Goal: Information Seeking & Learning: Understand process/instructions

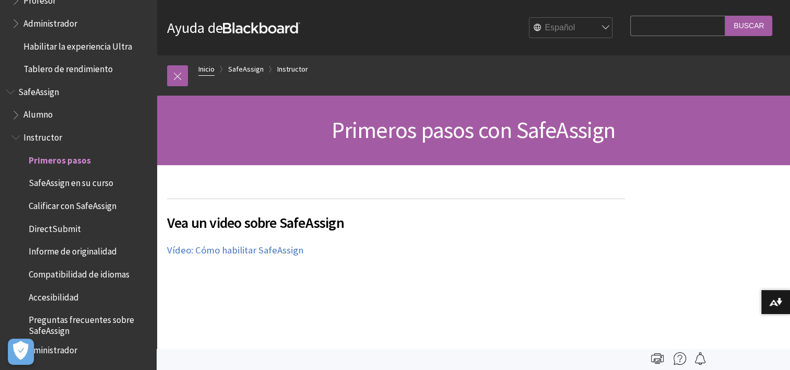
click at [200, 72] on link "Inicio" at bounding box center [207, 69] width 16 height 13
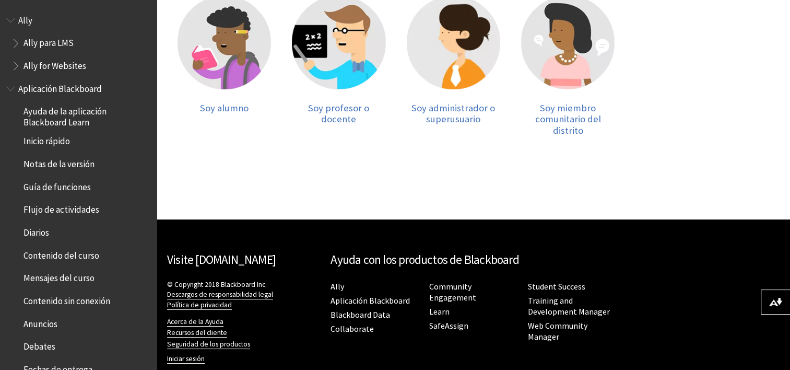
scroll to position [259, 0]
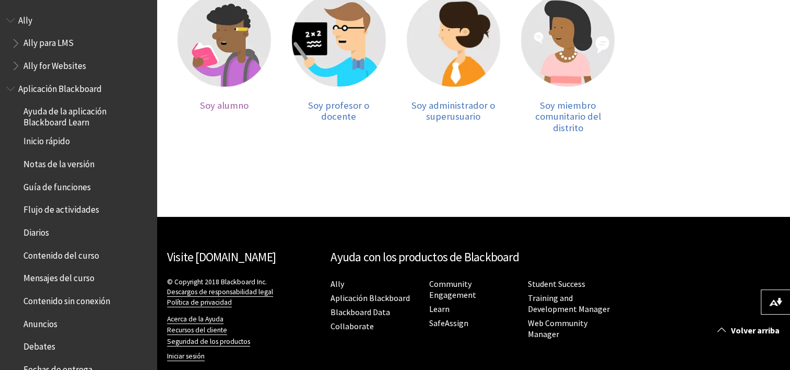
click at [242, 59] on img at bounding box center [225, 40] width 94 height 94
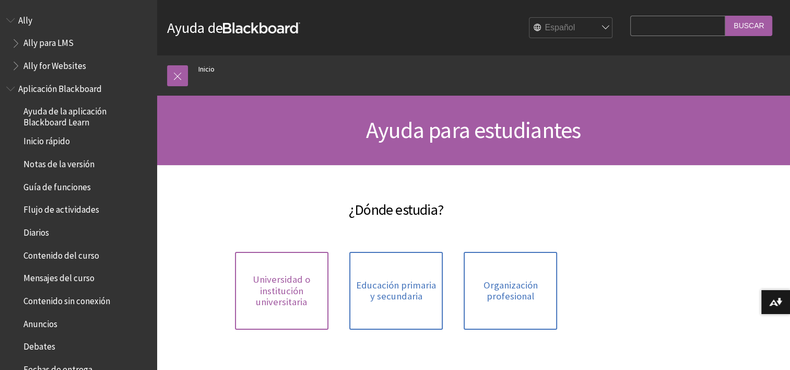
click at [301, 306] on span "Universidad o institución universitaria" at bounding box center [281, 291] width 81 height 34
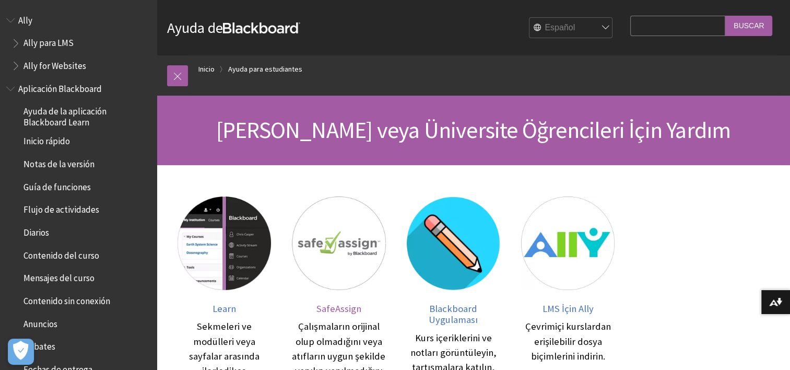
click at [348, 247] on img at bounding box center [339, 243] width 94 height 94
click at [339, 309] on span "SafeAssign" at bounding box center [339, 309] width 45 height 12
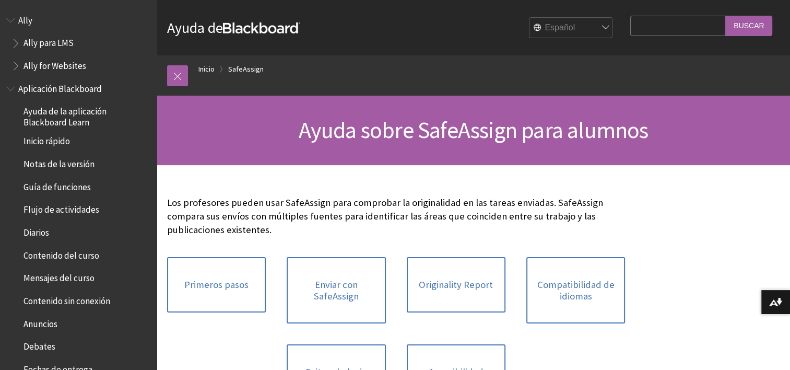
scroll to position [885, 0]
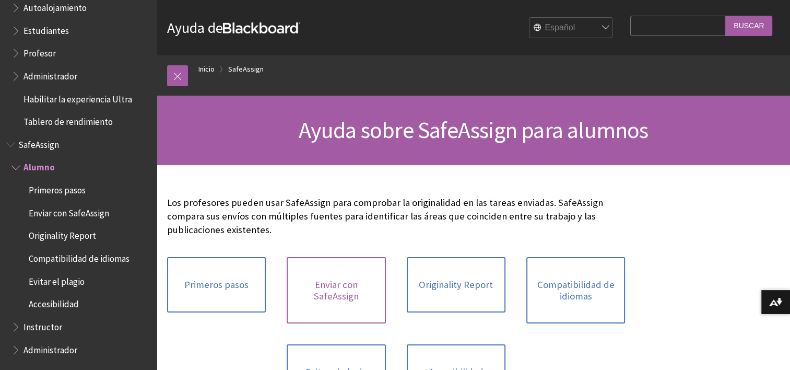
click at [359, 293] on link "Enviar con SafeAssign" at bounding box center [336, 290] width 99 height 66
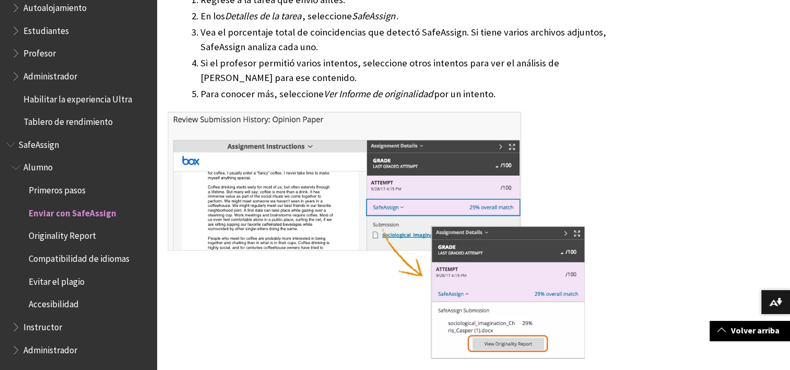
scroll to position [796, 0]
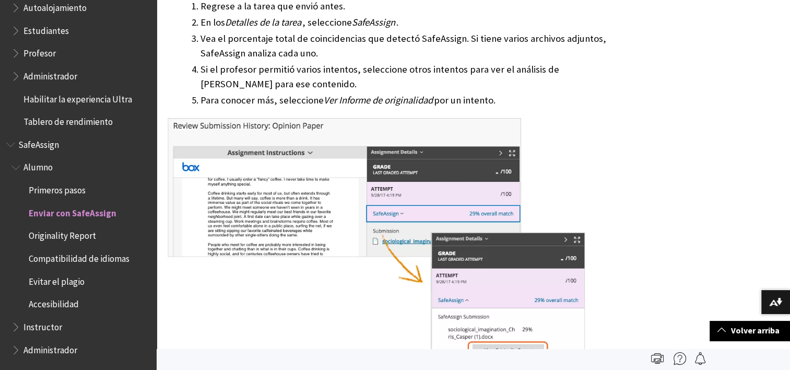
click at [94, 213] on span "Enviar con SafeAssign" at bounding box center [73, 211] width 88 height 14
click at [780, 301] on img at bounding box center [776, 302] width 13 height 8
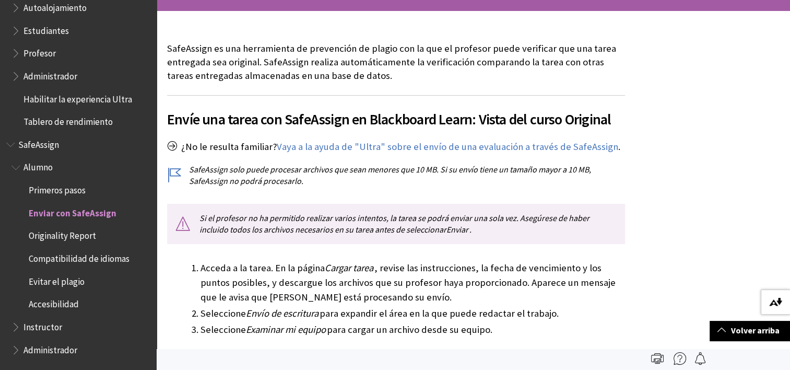
scroll to position [0, 0]
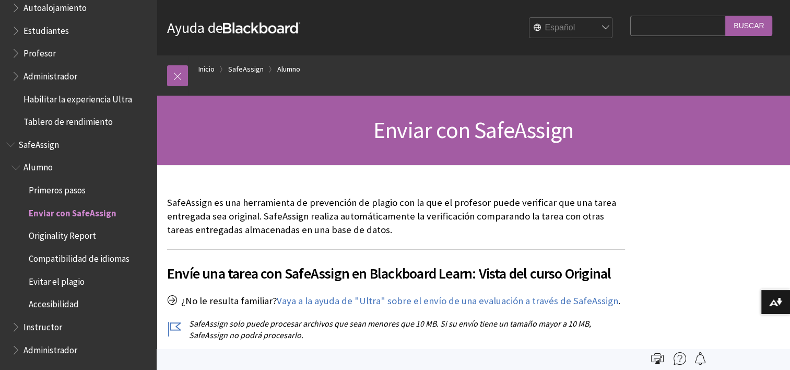
click at [741, 25] on input "Buscar" at bounding box center [749, 26] width 47 height 20
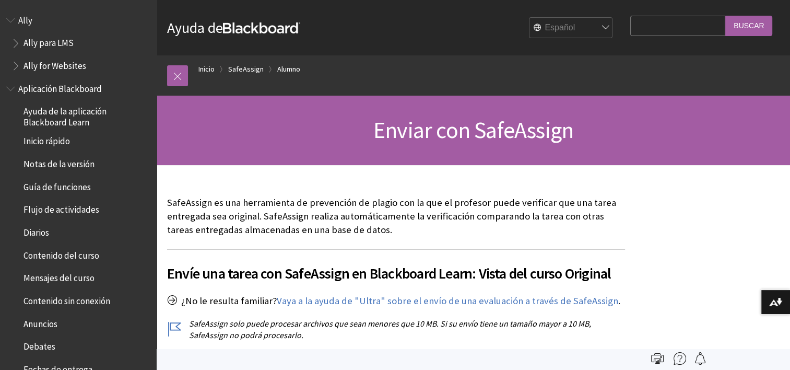
scroll to position [885, 0]
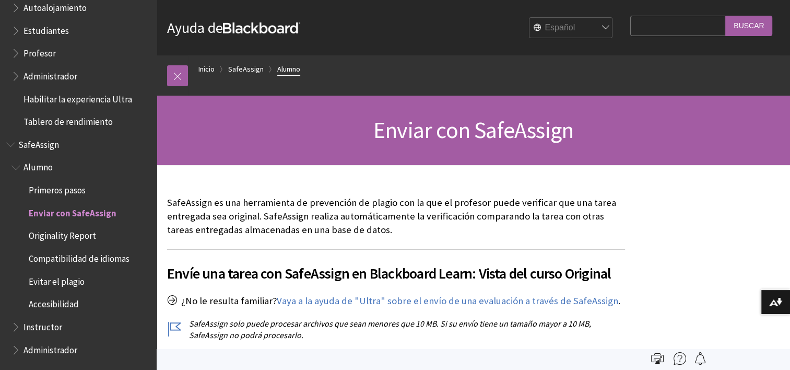
click at [298, 71] on link "Alumno" at bounding box center [288, 69] width 23 height 13
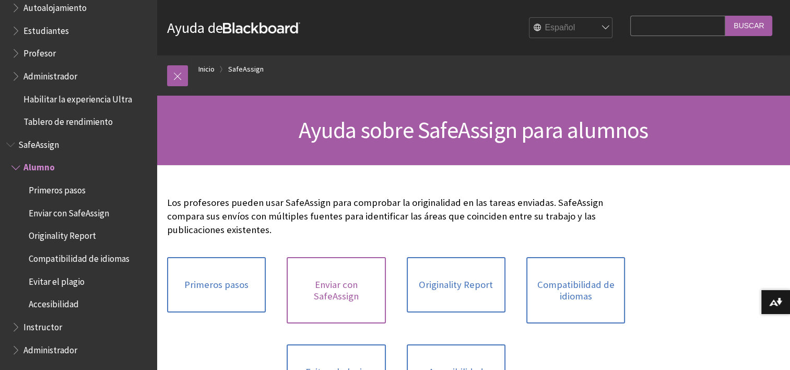
click at [355, 291] on link "Enviar con SafeAssign" at bounding box center [336, 290] width 99 height 66
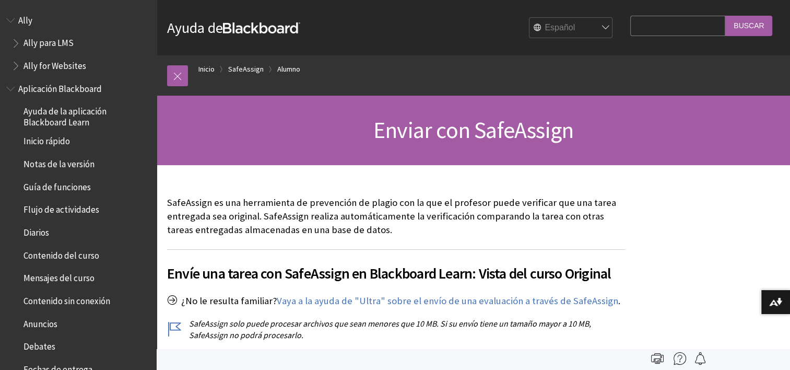
scroll to position [885, 0]
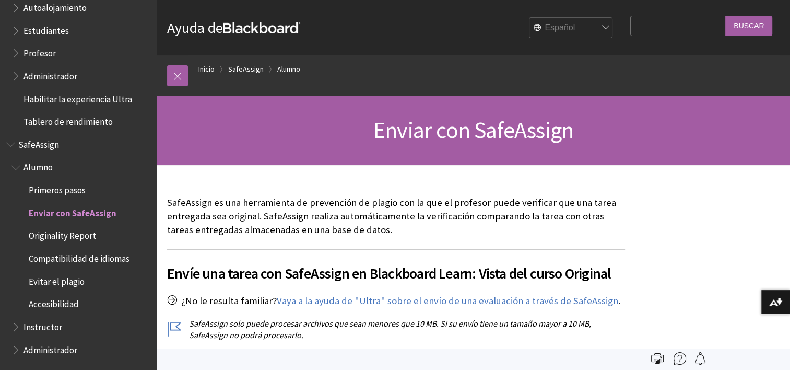
drag, startPoint x: 789, startPoint y: 33, endPoint x: 796, endPoint y: 36, distance: 7.1
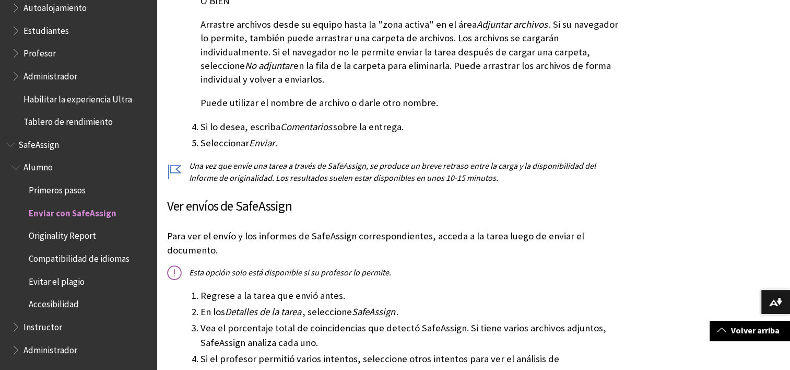
scroll to position [525, 0]
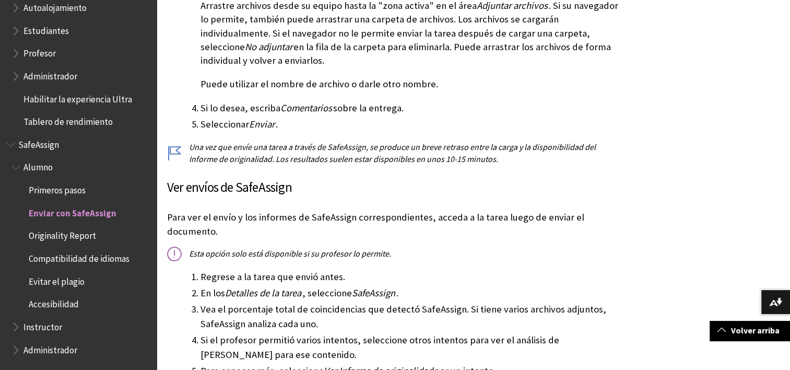
click at [101, 212] on span "Enviar con SafeAssign" at bounding box center [73, 211] width 88 height 14
drag, startPoint x: 148, startPoint y: 325, endPoint x: 148, endPoint y: 307, distance: 18.3
click at [148, 307] on div "Todos los productos Ally Ally para LMS Ally for Websites Ally Ally para LMS All…" at bounding box center [78, 185] width 157 height 370
click at [63, 217] on span "Enviar con SafeAssign" at bounding box center [73, 211] width 88 height 14
click at [771, 304] on img at bounding box center [776, 302] width 13 height 8
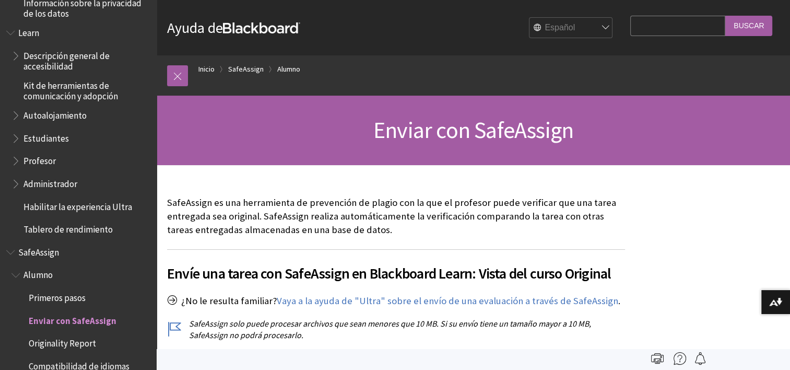
scroll to position [782, 0]
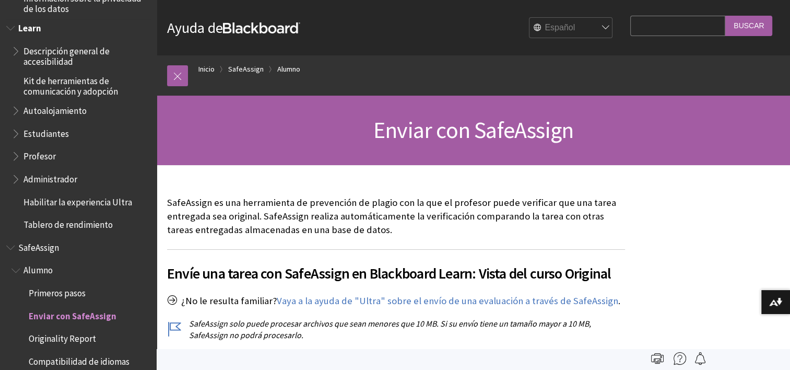
click at [57, 136] on span "Estudiantes" at bounding box center [46, 132] width 45 height 14
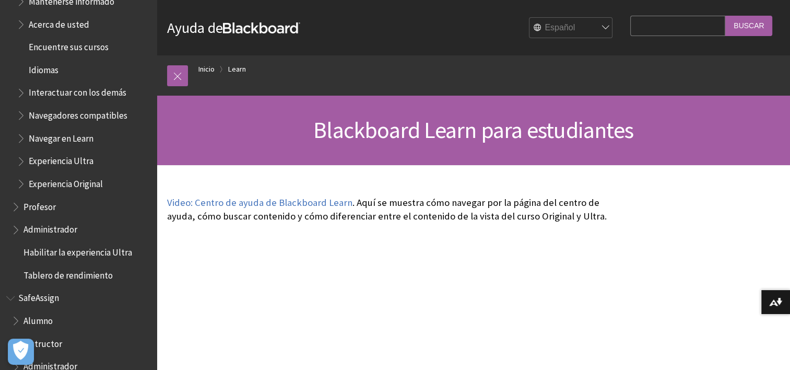
scroll to position [976, 0]
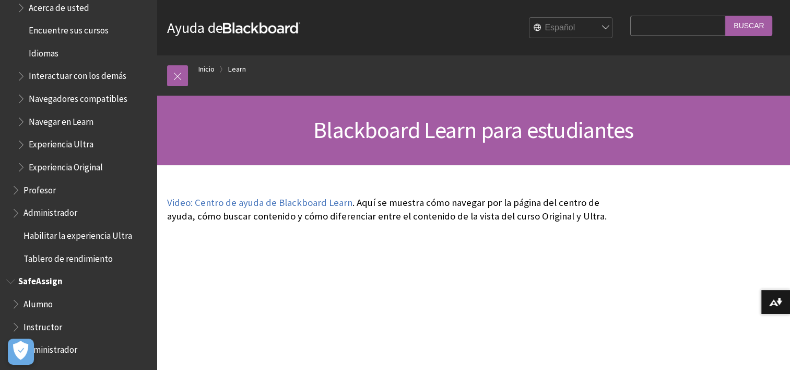
click at [52, 304] on span "Alumno" at bounding box center [38, 302] width 29 height 14
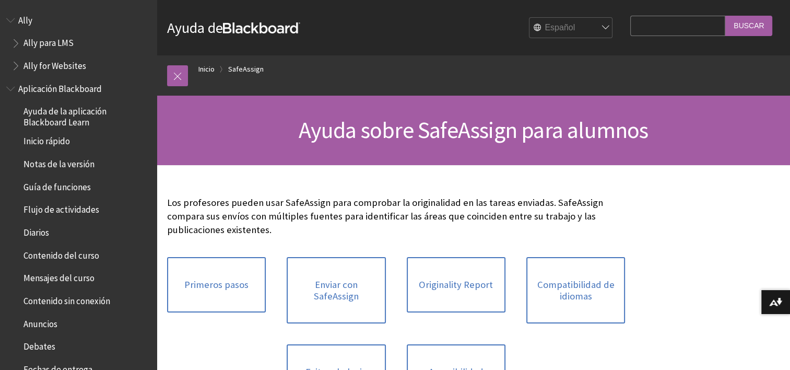
scroll to position [885, 0]
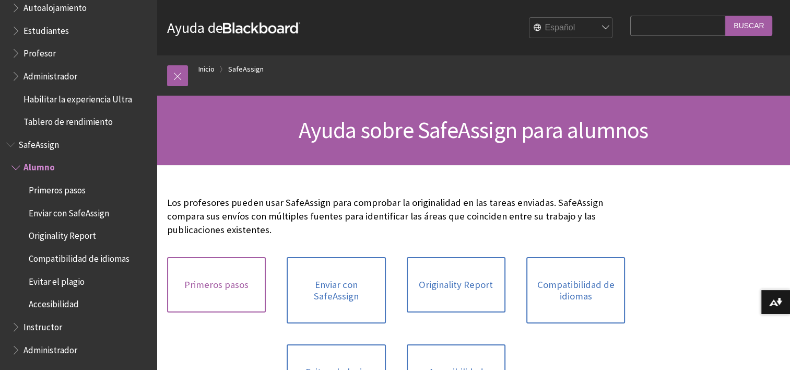
click at [242, 270] on link "Primeros pasos" at bounding box center [216, 284] width 99 height 55
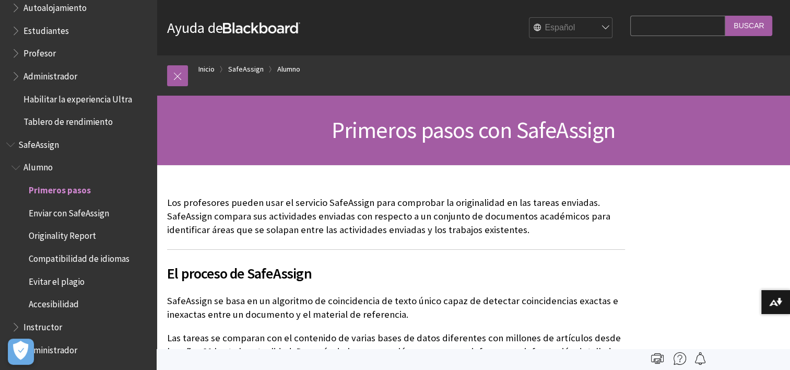
click at [15, 10] on span "Book outline for Blackboard Learn Help" at bounding box center [16, 5] width 11 height 13
